Goal: Check status: Check status

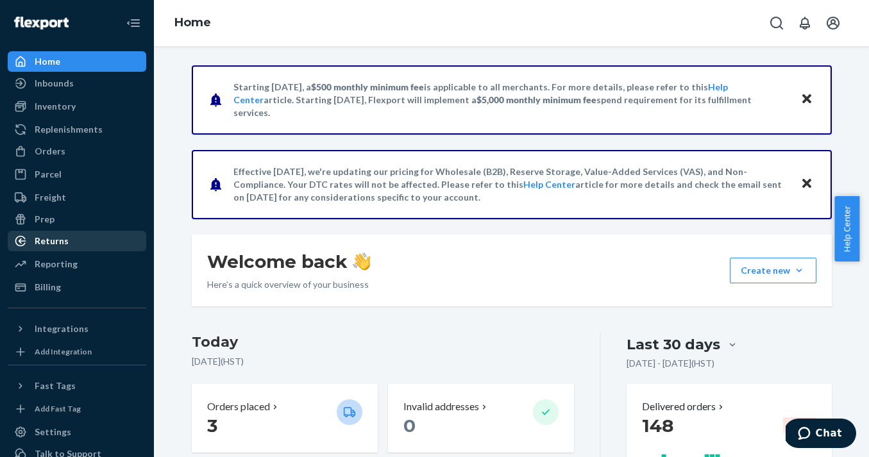
click at [67, 238] on div "Returns" at bounding box center [77, 241] width 136 height 18
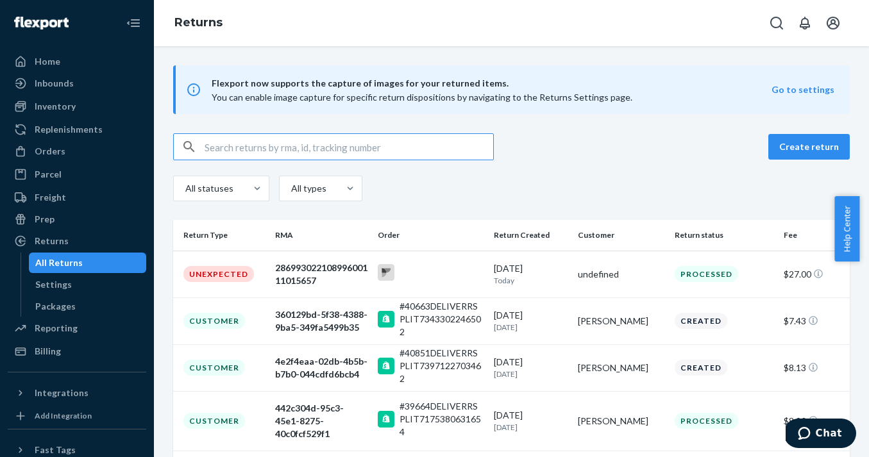
scroll to position [69, 0]
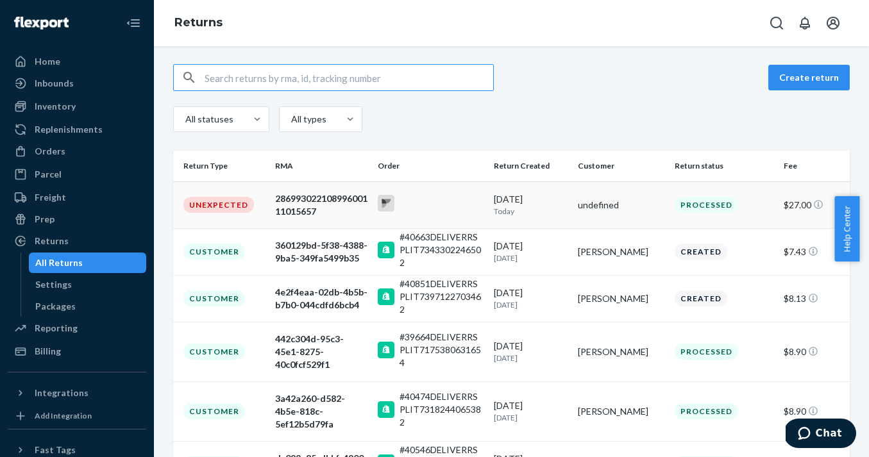
click at [300, 206] on div "28699302210899600111015657" at bounding box center [321, 205] width 93 height 26
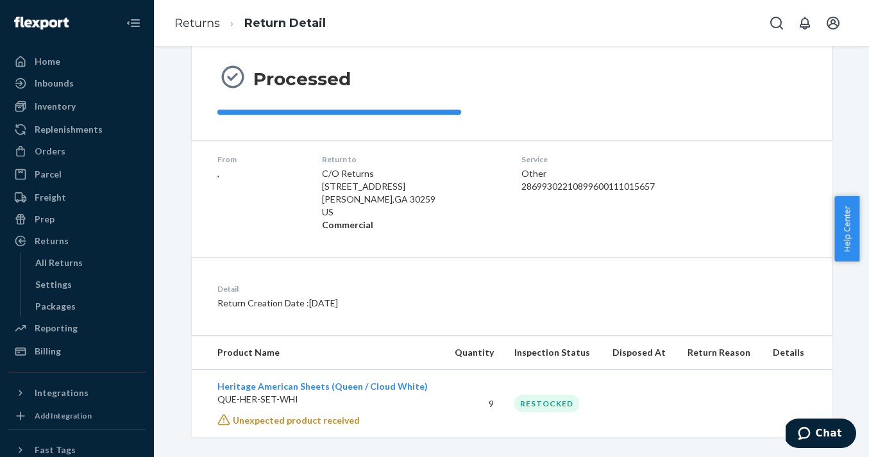
scroll to position [131, 0]
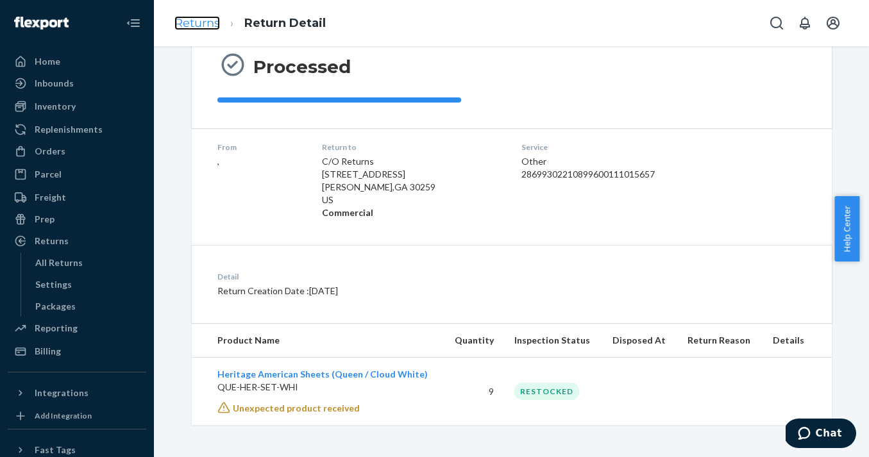
click at [203, 21] on link "Returns" at bounding box center [197, 23] width 46 height 14
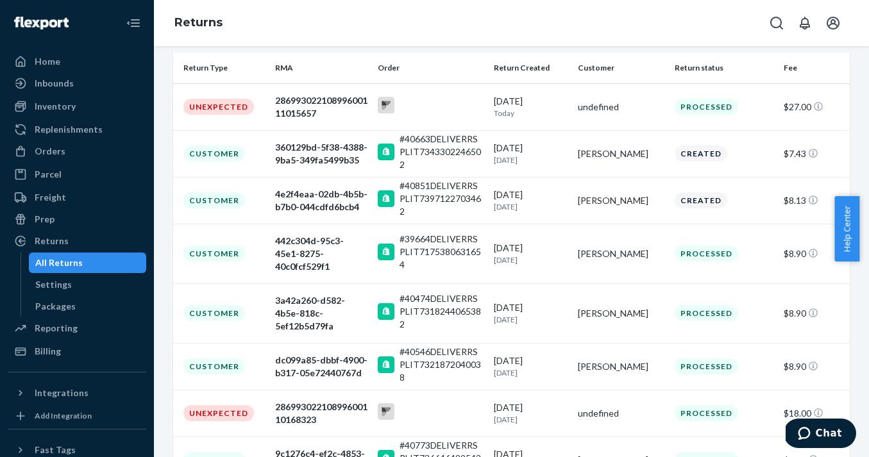
scroll to position [165, 0]
